Goal: Task Accomplishment & Management: Contribute content

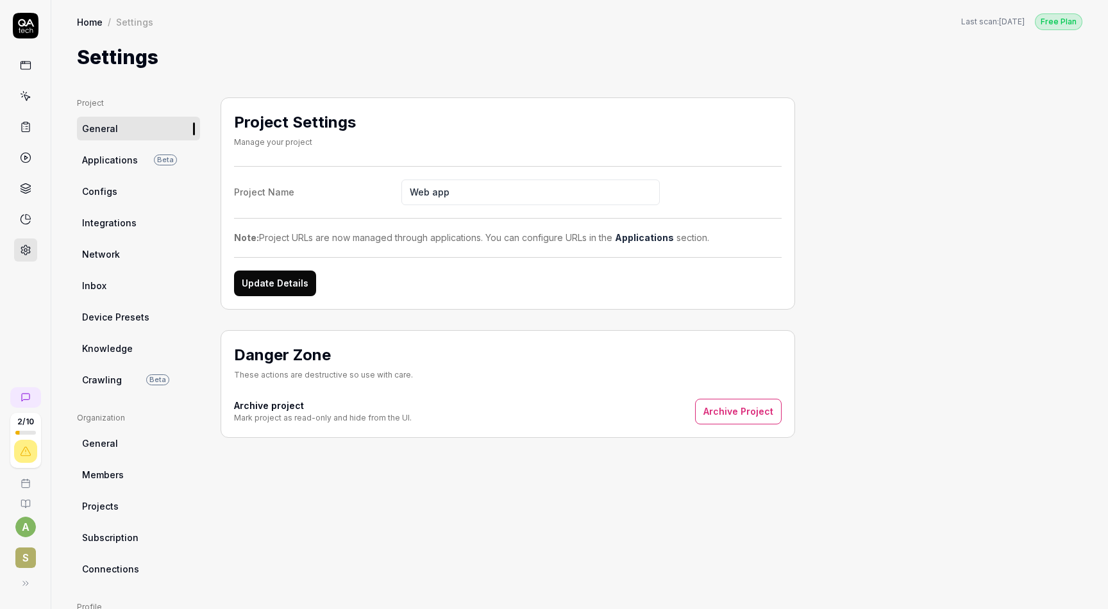
click at [28, 33] on icon at bounding box center [26, 26] width 26 height 26
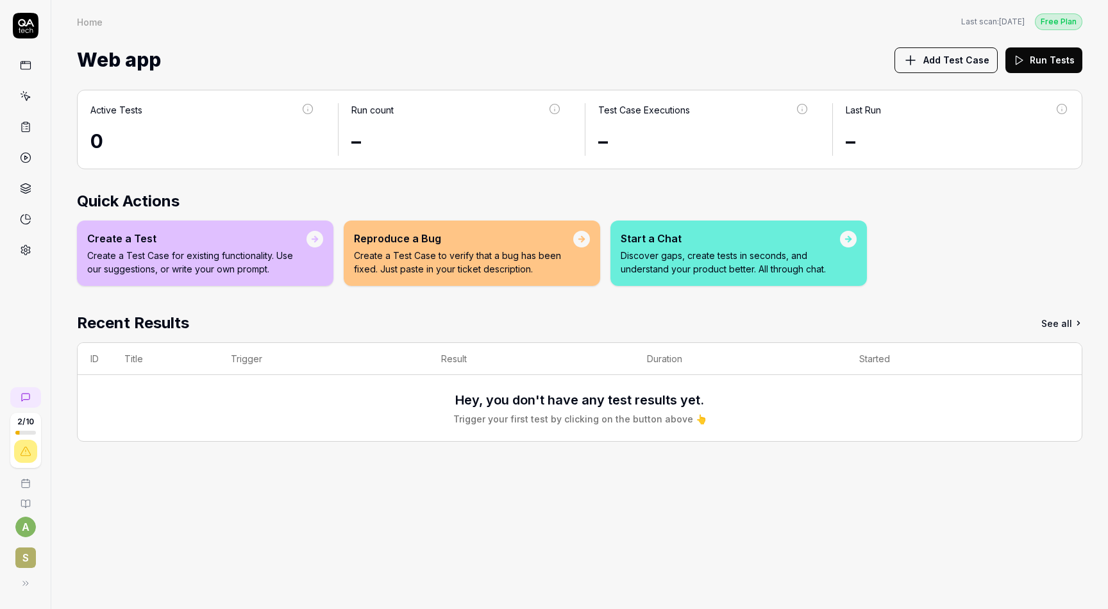
click at [976, 61] on span "Add Test Case" at bounding box center [956, 59] width 66 height 13
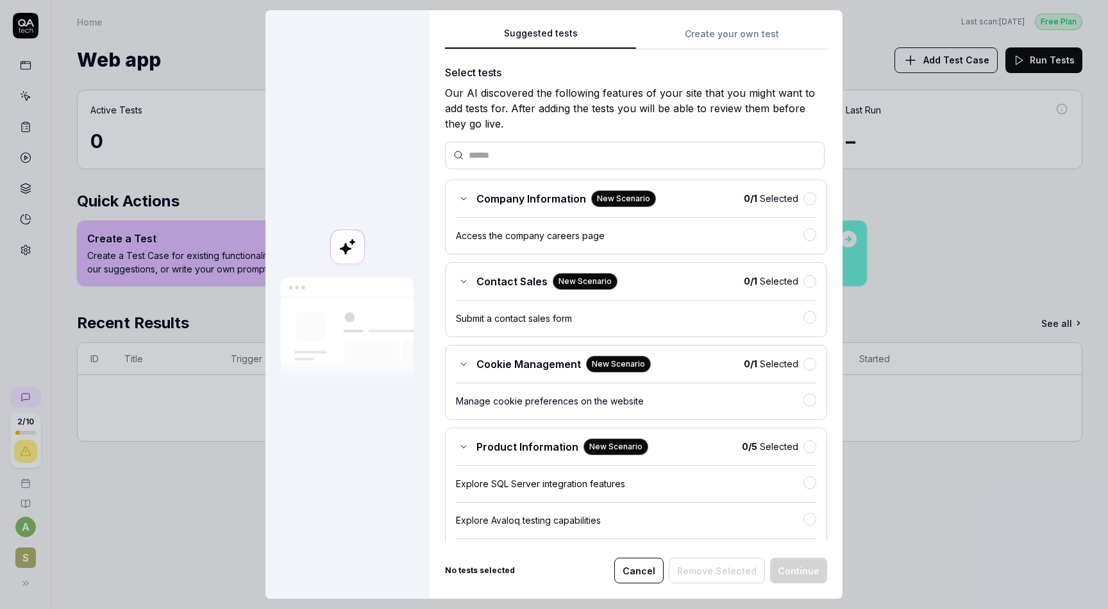
click at [739, 30] on div "Suggested tests Create your own test Select tests Our AI discovered the followi…" at bounding box center [636, 304] width 413 height 589
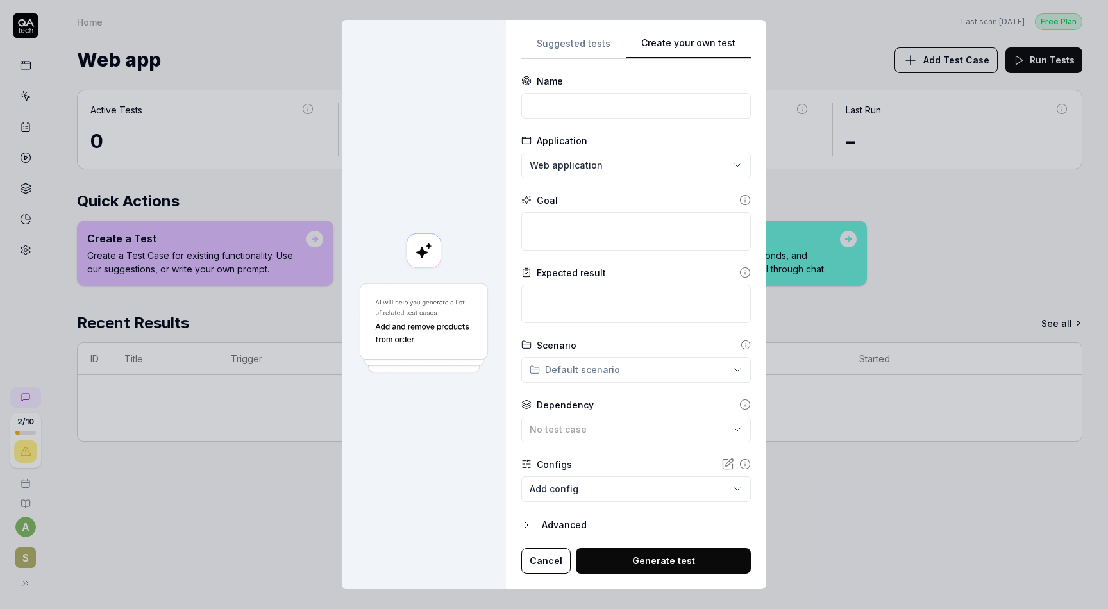
click at [539, 564] on button "Cancel" at bounding box center [545, 561] width 49 height 26
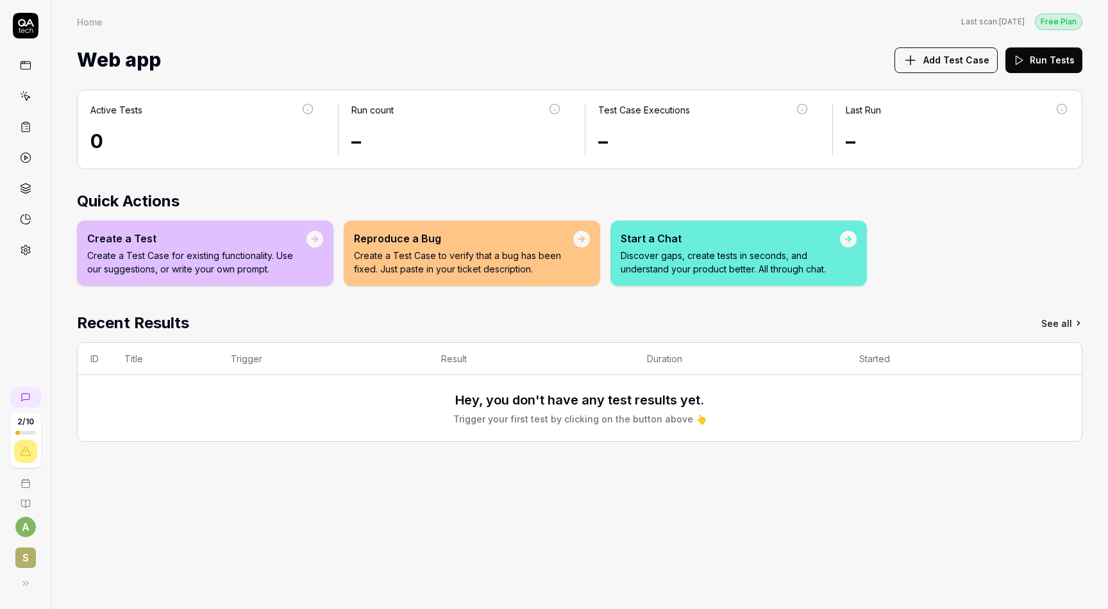
click at [297, 259] on p "Create a Test Case for existing functionality. Use our suggestions, or write yo…" at bounding box center [196, 262] width 219 height 27
click at [485, 250] on p "Create a Test Case to verify that a bug has been fixed. Just paste in your tick…" at bounding box center [463, 262] width 219 height 27
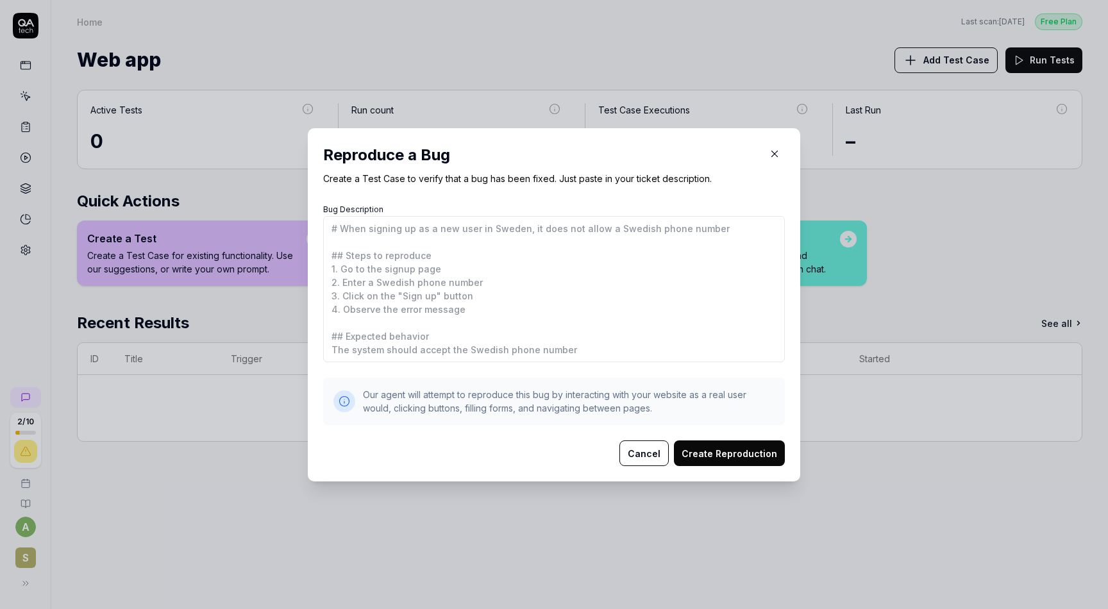
click at [569, 306] on textarea "Bug Description" at bounding box center [554, 289] width 462 height 146
click at [778, 155] on icon "button" at bounding box center [775, 154] width 12 height 12
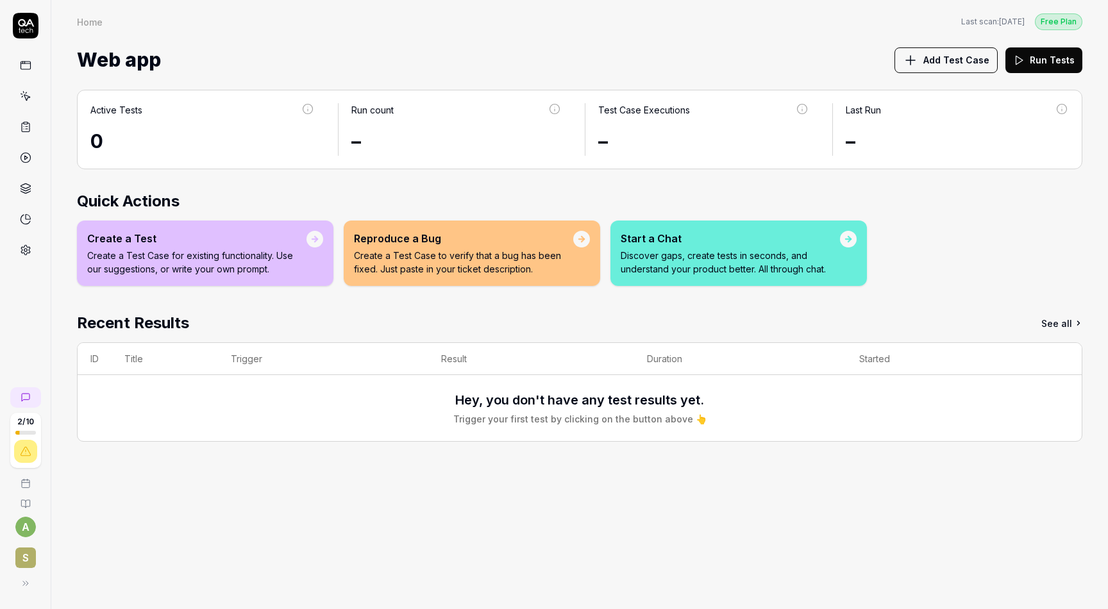
click at [793, 258] on p "Discover gaps, create tests in seconds, and understand your product better. All…" at bounding box center [730, 262] width 219 height 27
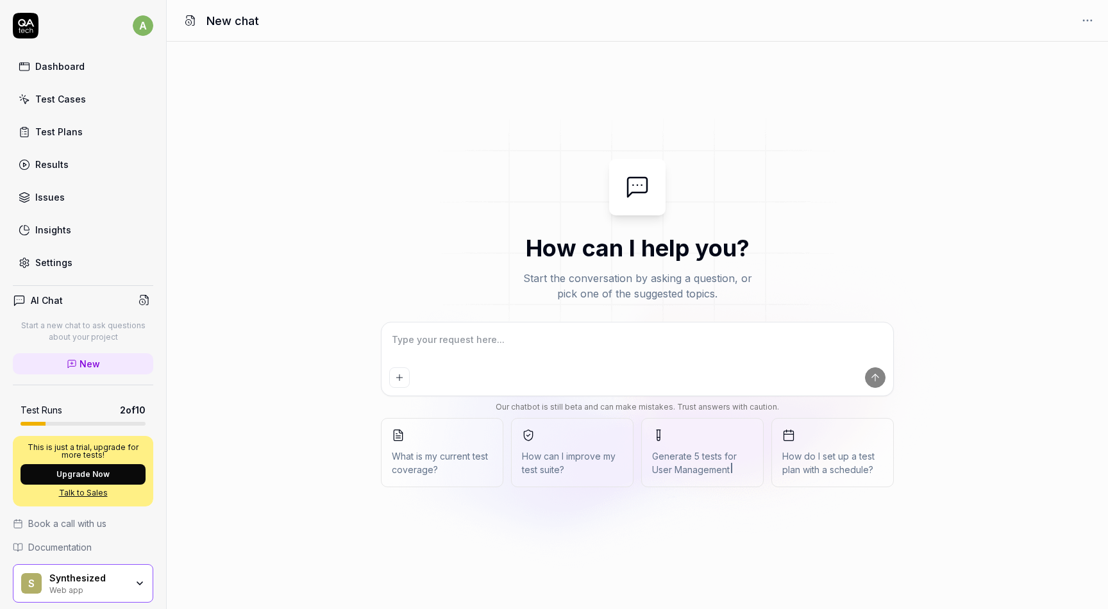
type textarea "*"
click at [40, 69] on div "Dashboard" at bounding box center [59, 66] width 49 height 13
